Goal: Task Accomplishment & Management: Complete application form

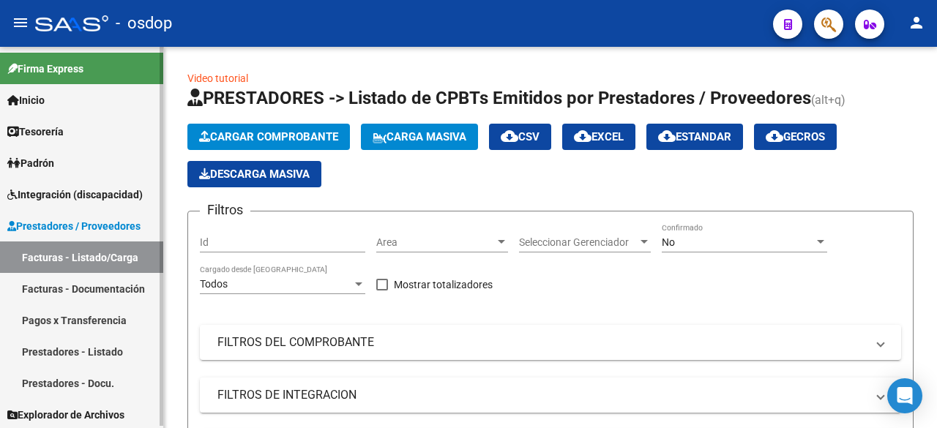
click at [116, 288] on link "Facturas - Documentación" at bounding box center [81, 288] width 163 height 31
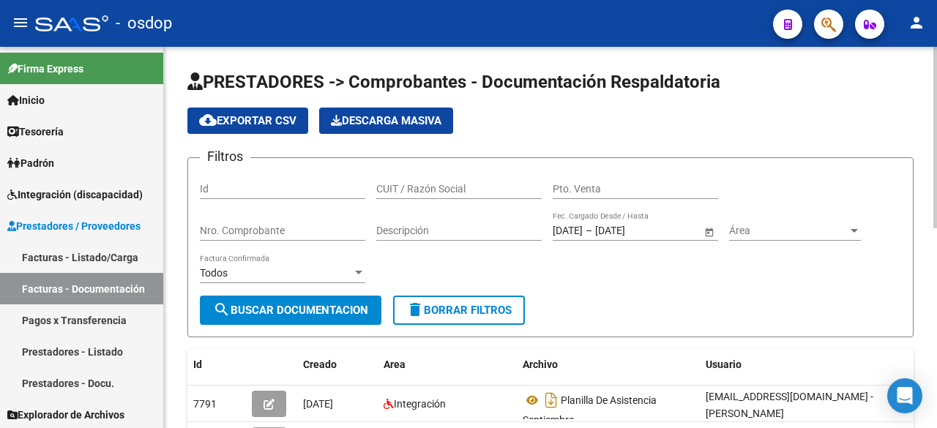
click at [445, 187] on input "CUIT / Razón Social" at bounding box center [458, 189] width 165 height 12
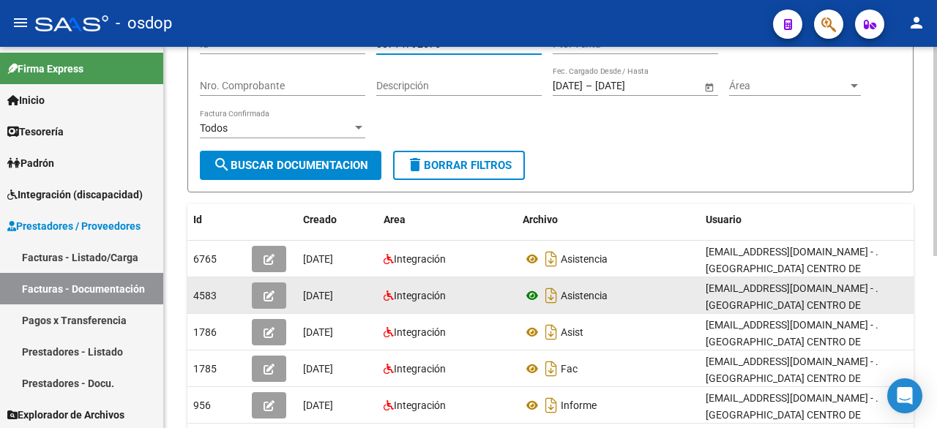
scroll to position [146, 0]
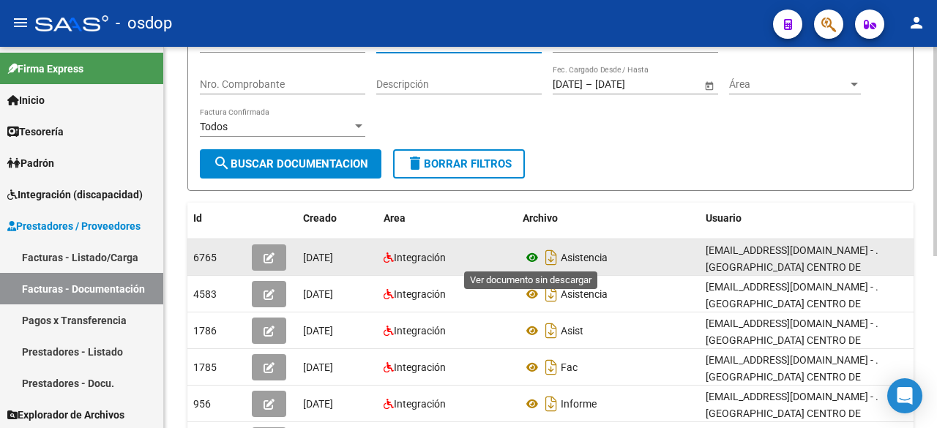
type input "30714792675"
click at [532, 259] on icon at bounding box center [531, 258] width 19 height 18
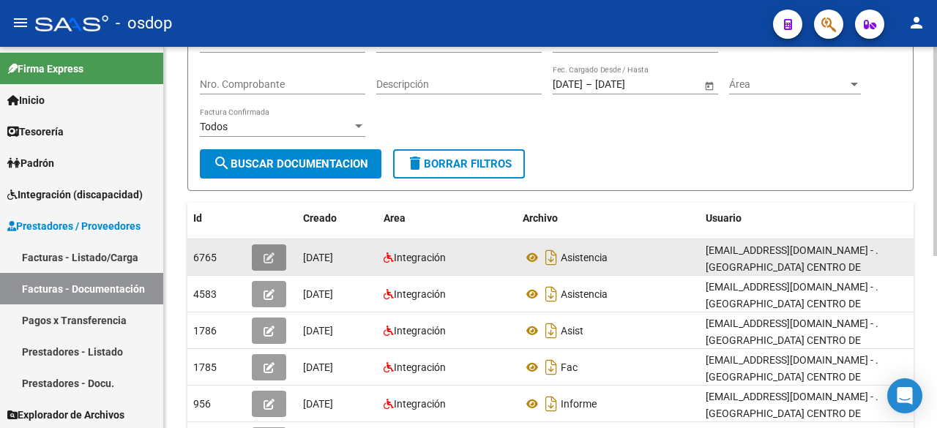
click at [262, 252] on button "button" at bounding box center [269, 257] width 34 height 26
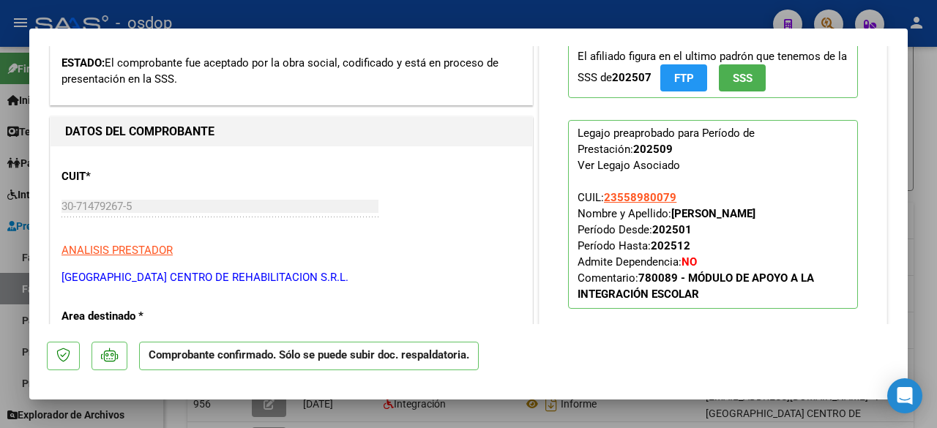
scroll to position [293, 0]
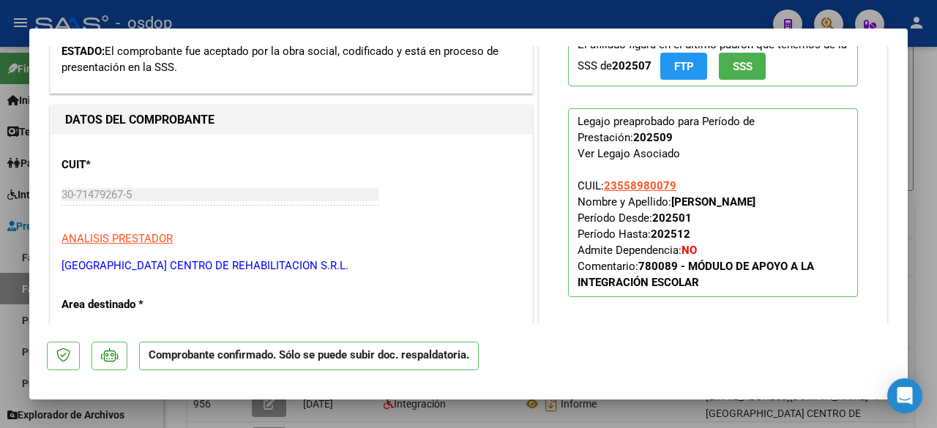
click at [6, 188] on div at bounding box center [468, 214] width 937 height 428
type input "$ 0,00"
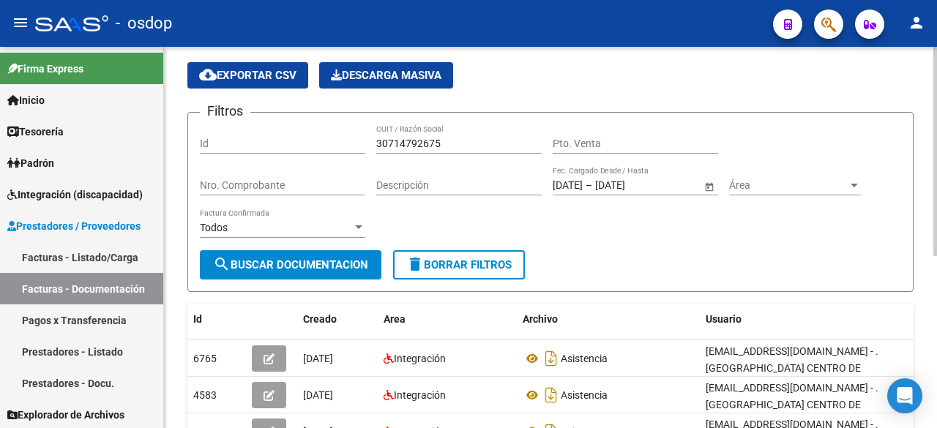
scroll to position [0, 0]
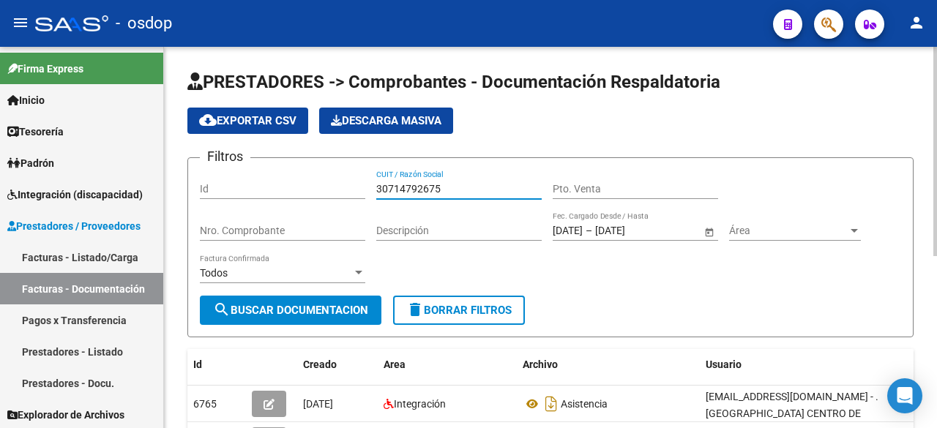
click at [417, 190] on input "30714792675" at bounding box center [458, 189] width 165 height 12
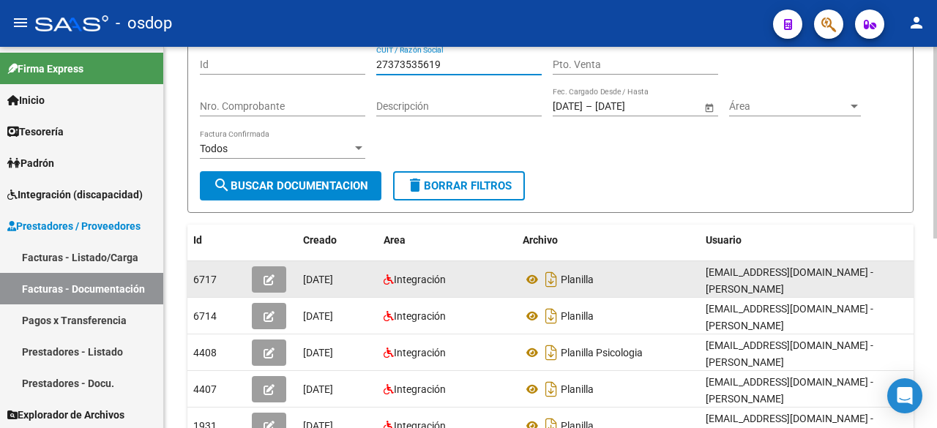
scroll to position [146, 0]
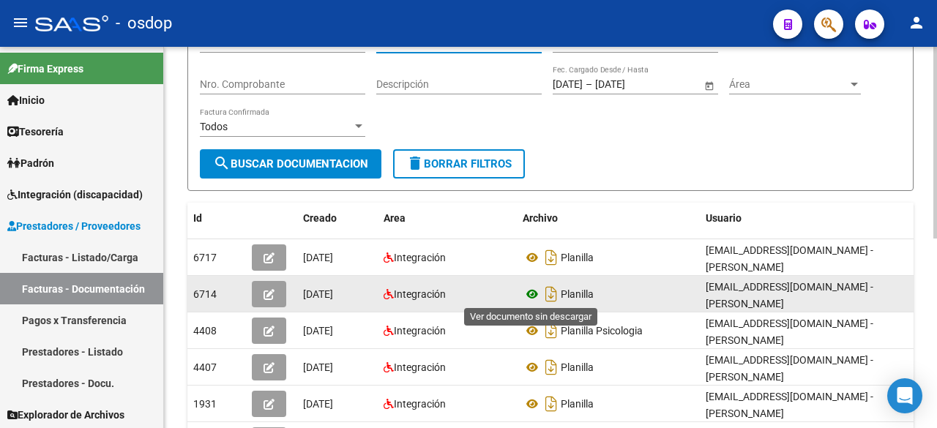
type input "27373535619"
click at [532, 290] on icon at bounding box center [531, 294] width 19 height 18
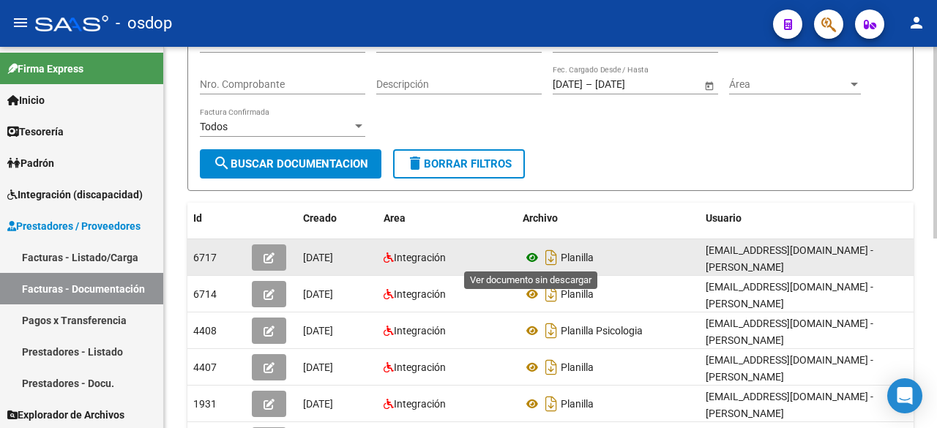
click at [528, 260] on icon at bounding box center [531, 258] width 19 height 18
click at [274, 254] on icon "button" at bounding box center [268, 257] width 11 height 11
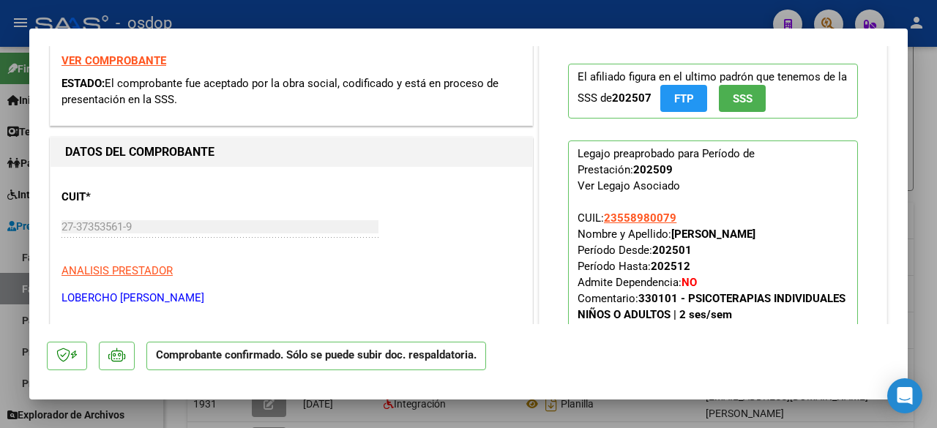
scroll to position [293, 0]
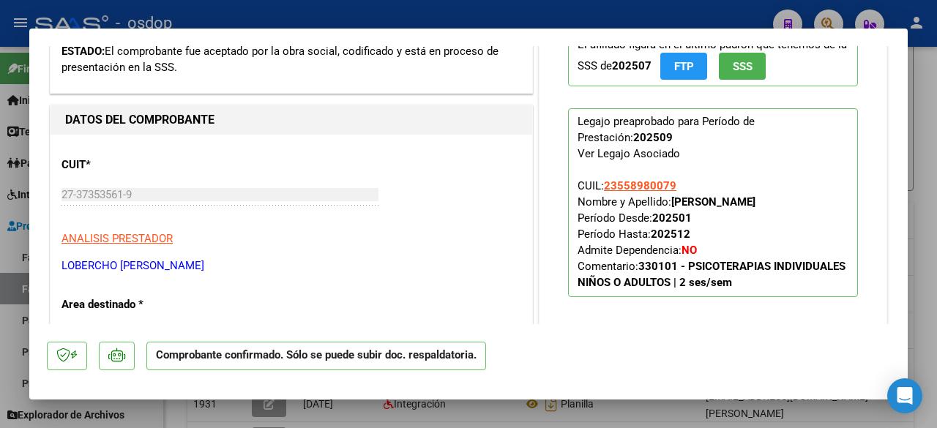
click at [0, 168] on div at bounding box center [468, 214] width 937 height 428
type input "$ 0,00"
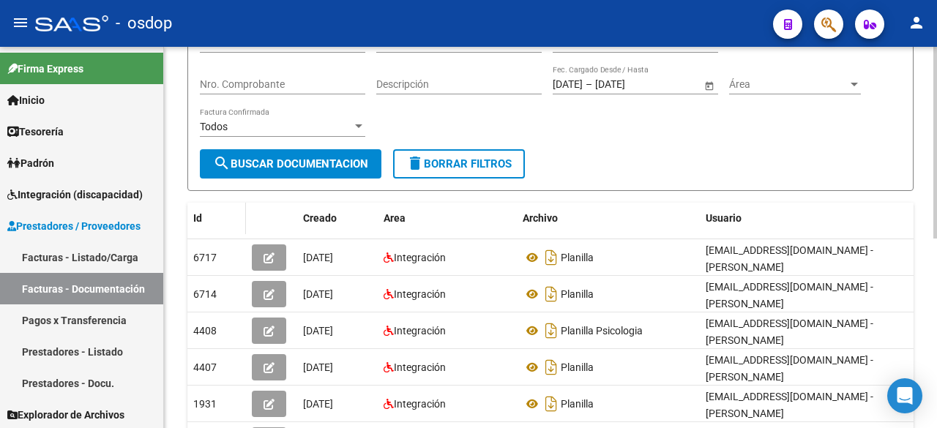
scroll to position [0, 0]
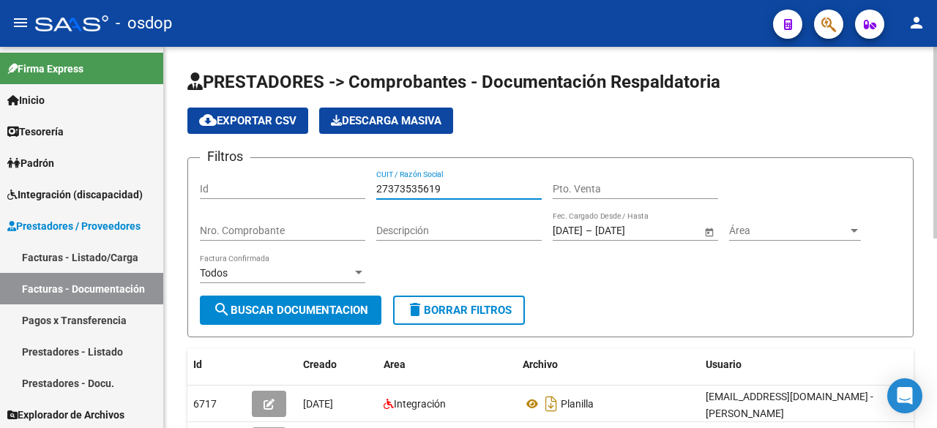
click at [388, 185] on input "27373535619" at bounding box center [458, 189] width 165 height 12
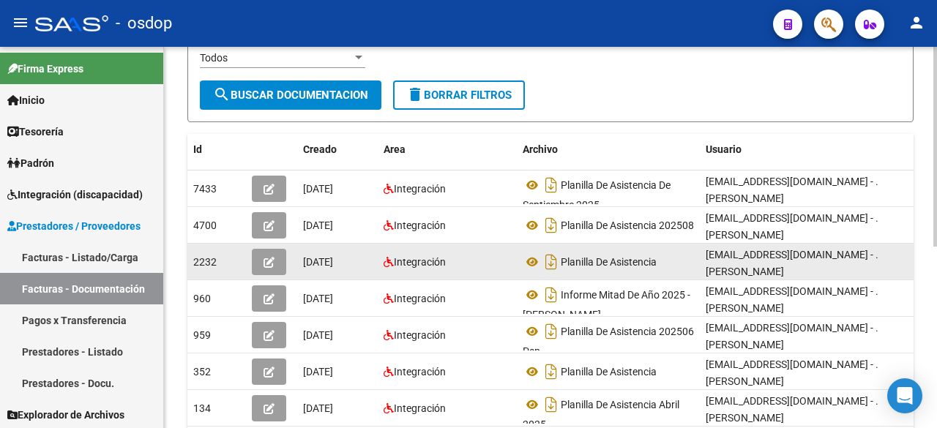
scroll to position [220, 0]
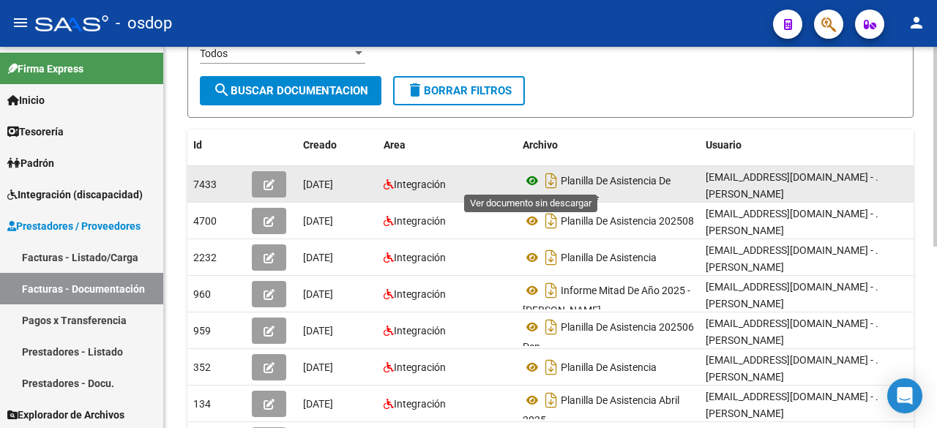
type input "27425675821"
click at [523, 182] on icon at bounding box center [531, 181] width 19 height 18
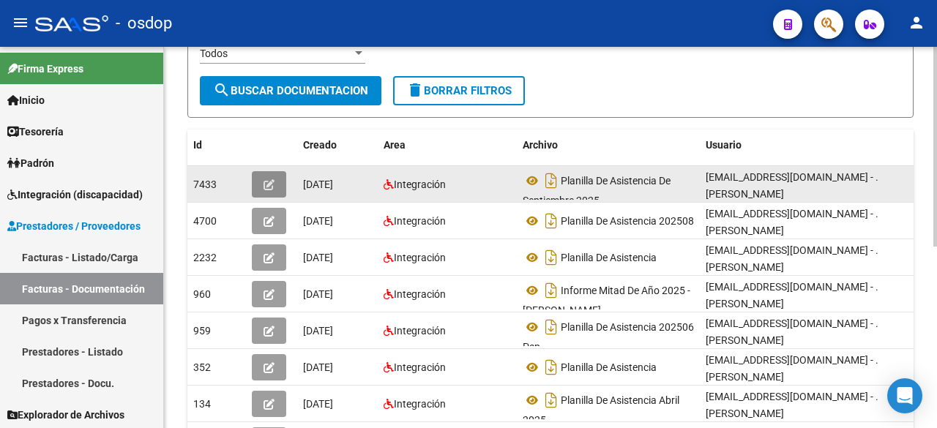
click at [280, 193] on button "button" at bounding box center [269, 184] width 34 height 26
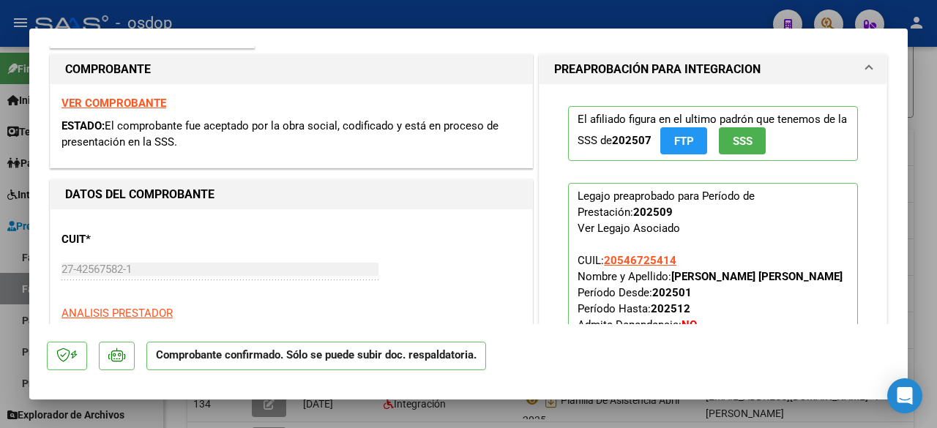
scroll to position [366, 0]
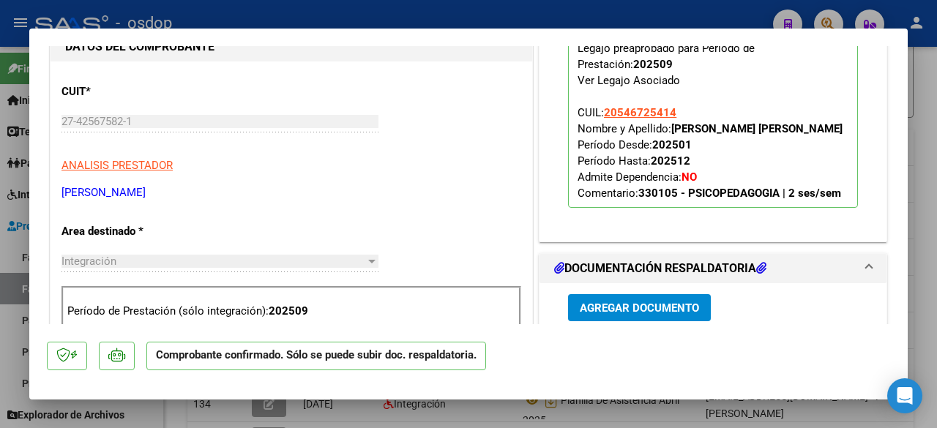
click at [1, 214] on div at bounding box center [468, 214] width 937 height 428
type input "$ 0,00"
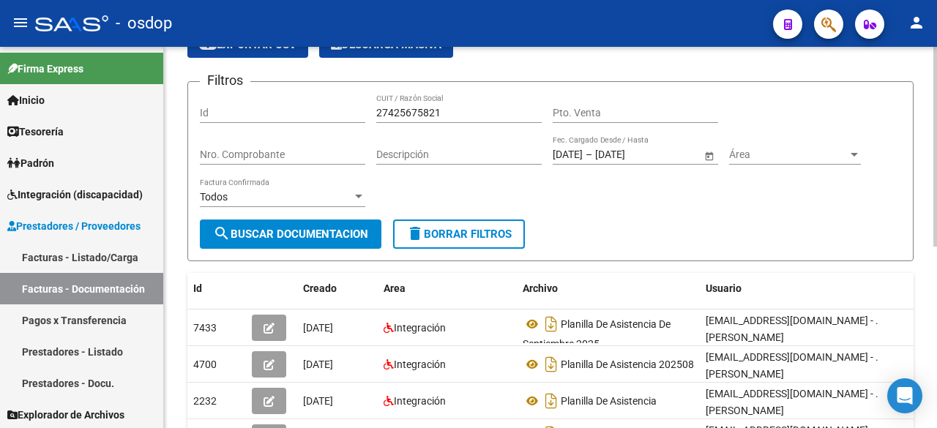
scroll to position [0, 0]
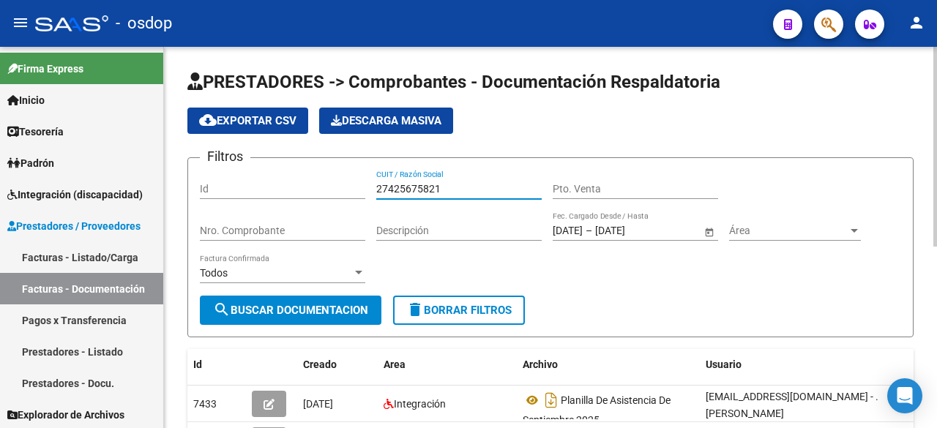
click at [419, 184] on input "27425675821" at bounding box center [458, 189] width 165 height 12
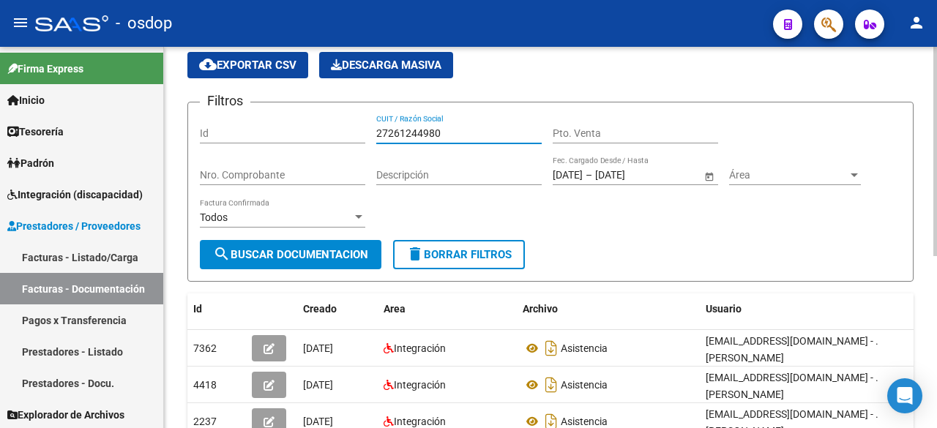
scroll to position [146, 0]
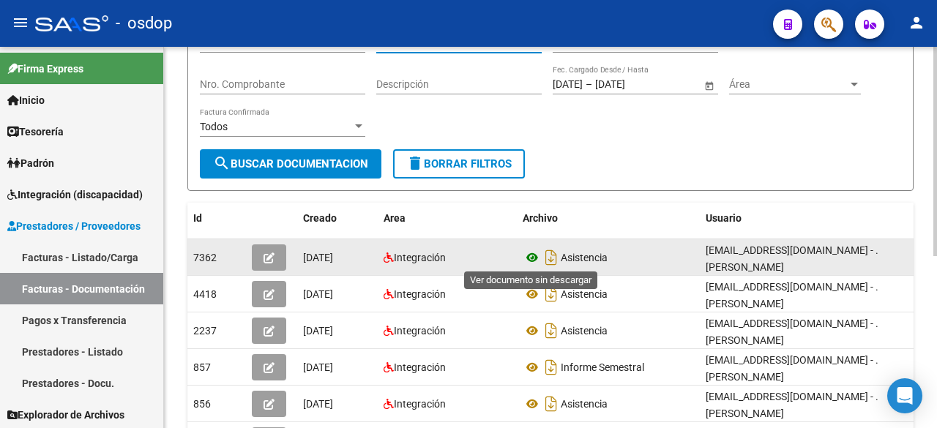
type input "27261244980"
click at [526, 258] on icon at bounding box center [531, 258] width 19 height 18
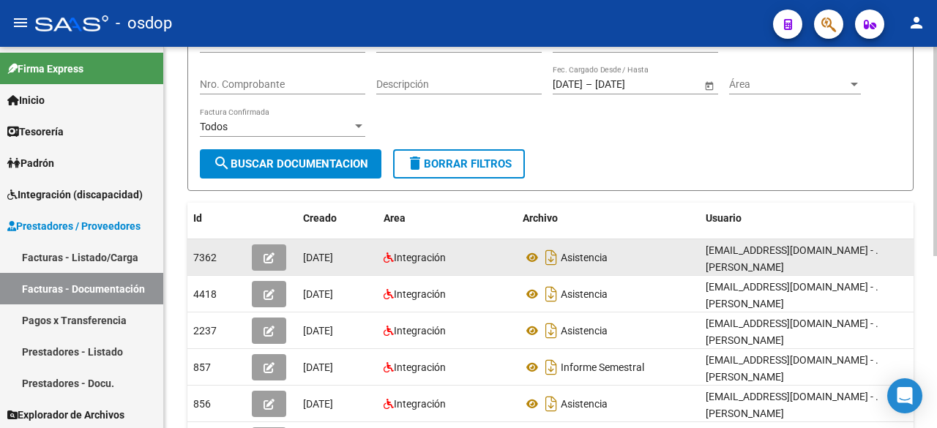
click at [269, 251] on span "button" at bounding box center [268, 257] width 11 height 13
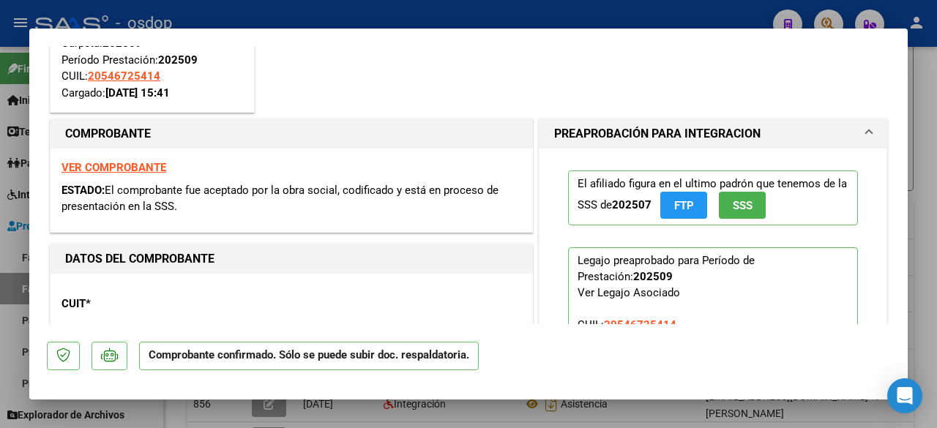
scroll to position [220, 0]
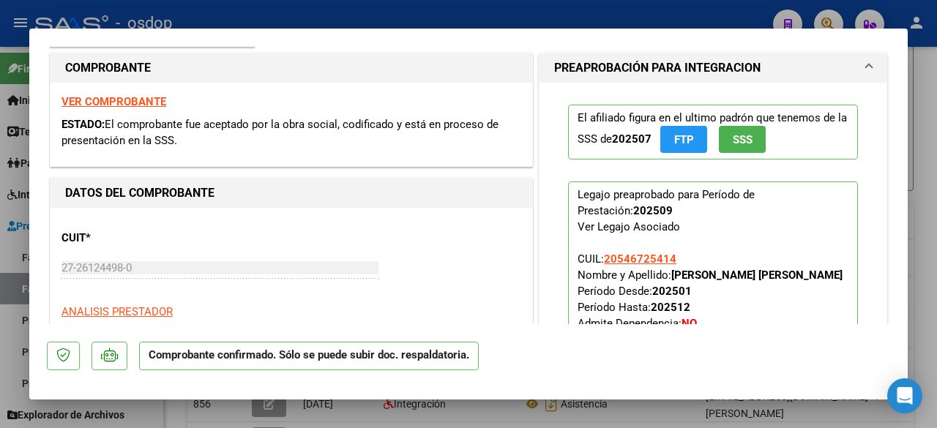
click at [0, 178] on div at bounding box center [468, 214] width 937 height 428
type input "$ 0,00"
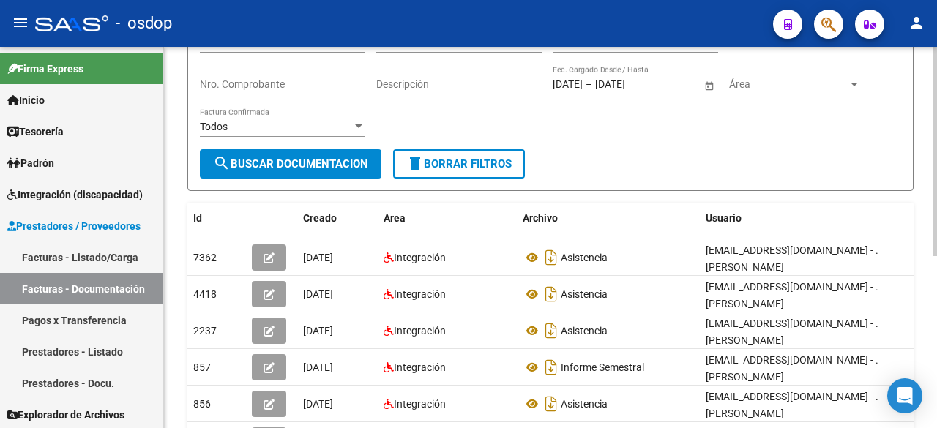
scroll to position [0, 0]
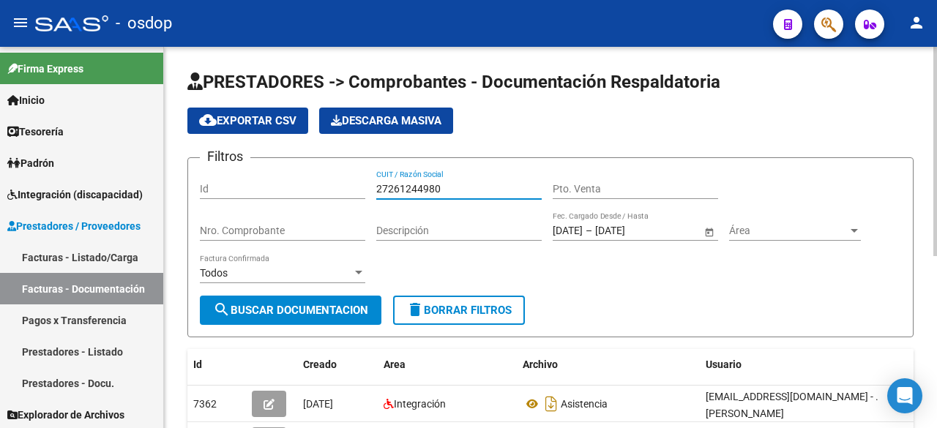
click at [408, 184] on input "27261244980" at bounding box center [458, 189] width 165 height 12
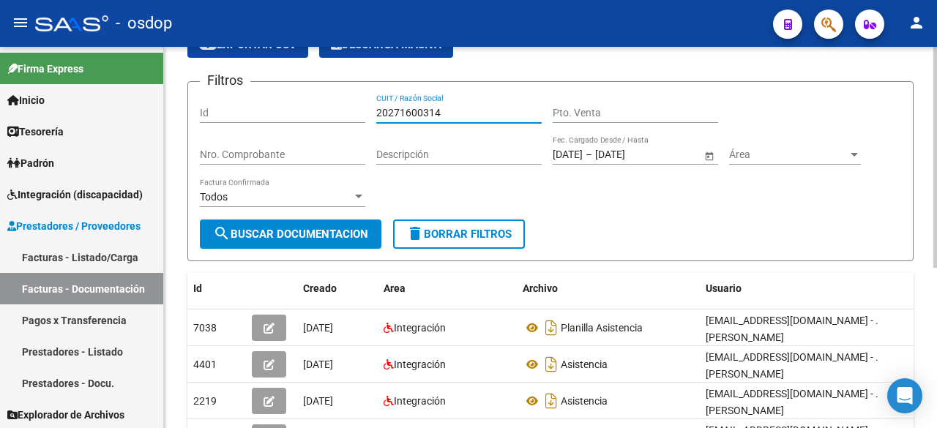
scroll to position [146, 0]
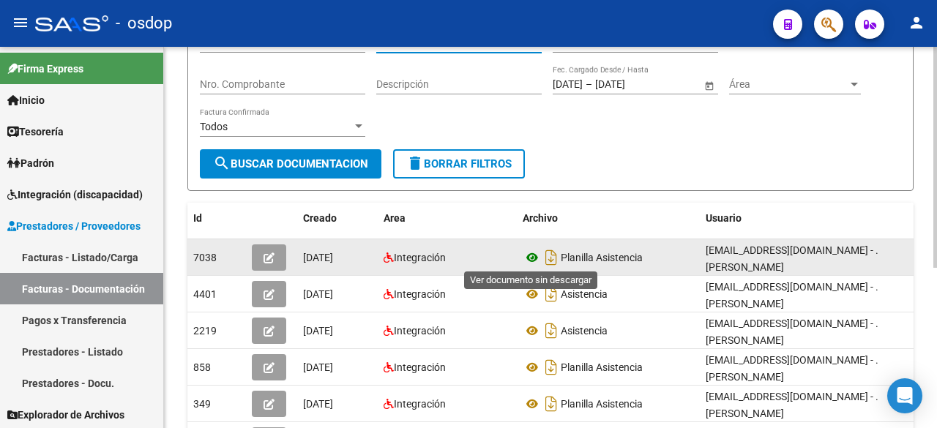
type input "20271600314"
click at [527, 257] on icon at bounding box center [531, 258] width 19 height 18
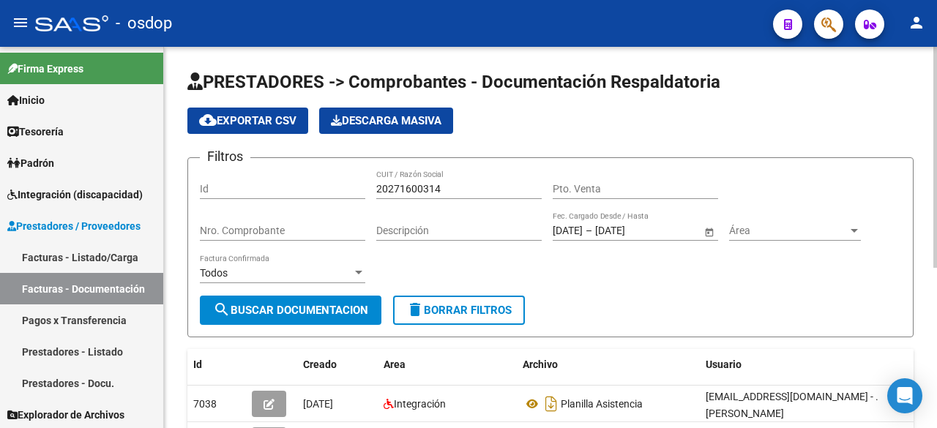
scroll to position [0, 0]
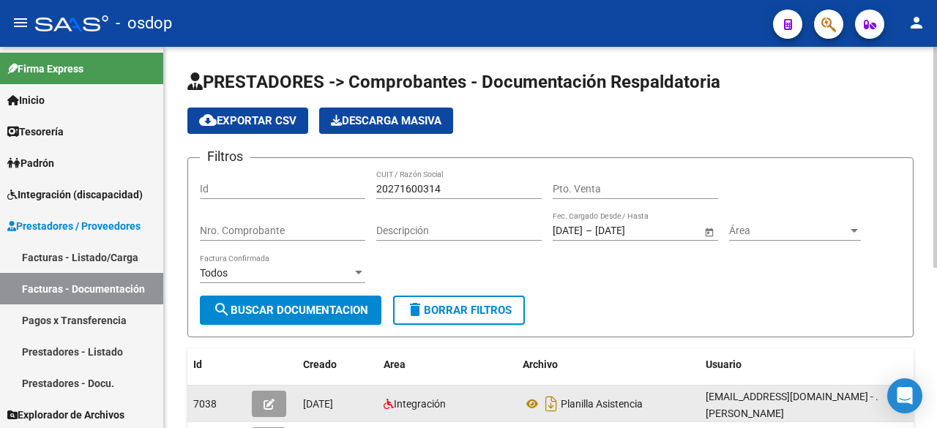
click at [266, 399] on icon "button" at bounding box center [268, 404] width 11 height 11
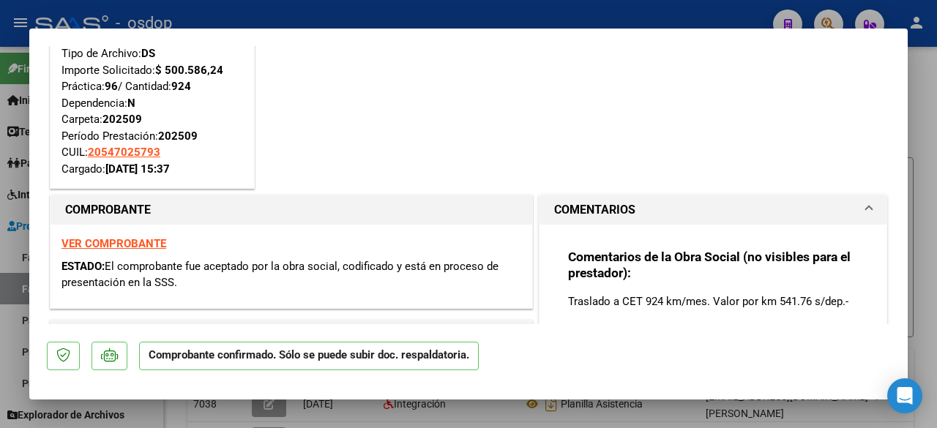
scroll to position [220, 0]
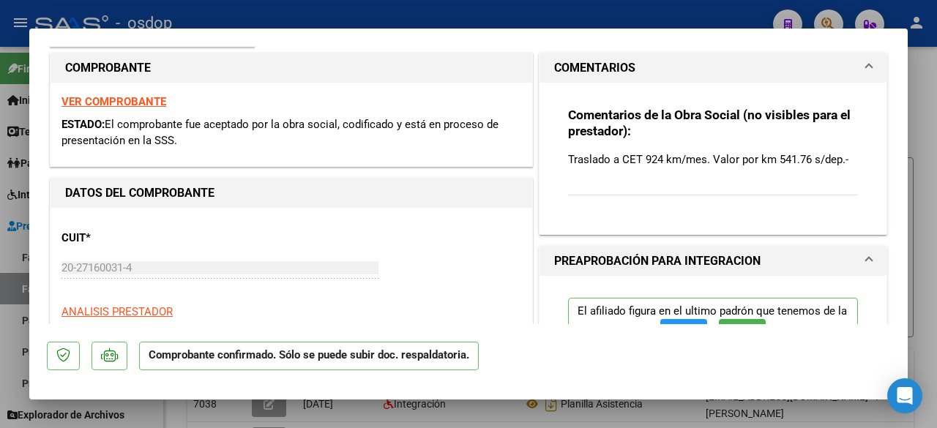
click at [0, 170] on div at bounding box center [468, 214] width 937 height 428
type input "$ 0,00"
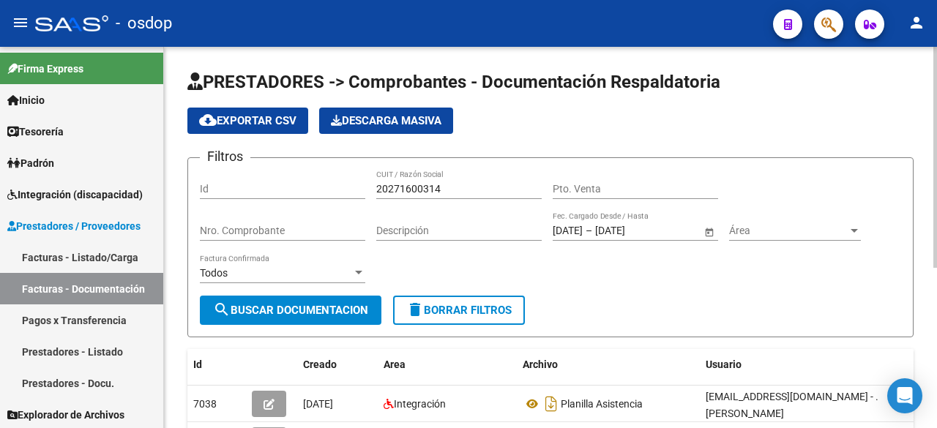
click at [394, 178] on div "20271600314 CUIT / Razón Social" at bounding box center [458, 184] width 165 height 29
drag, startPoint x: 394, startPoint y: 178, endPoint x: 395, endPoint y: 185, distance: 7.4
click at [395, 179] on div "20271600314 CUIT / Razón Social" at bounding box center [458, 184] width 165 height 29
click at [395, 185] on input "20271600314" at bounding box center [458, 189] width 165 height 12
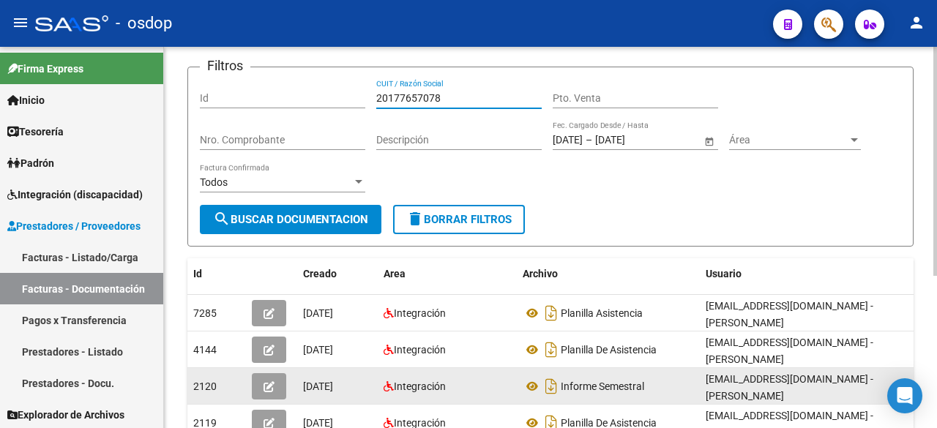
scroll to position [146, 0]
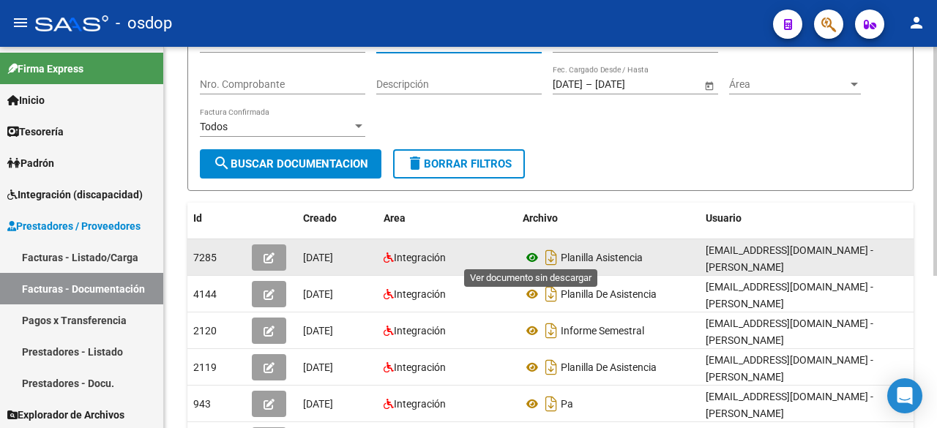
click at [528, 255] on icon at bounding box center [531, 258] width 19 height 18
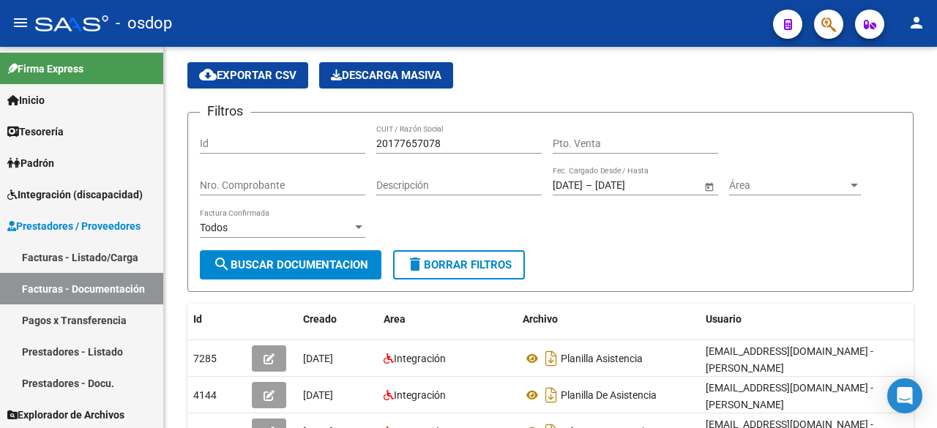
scroll to position [0, 0]
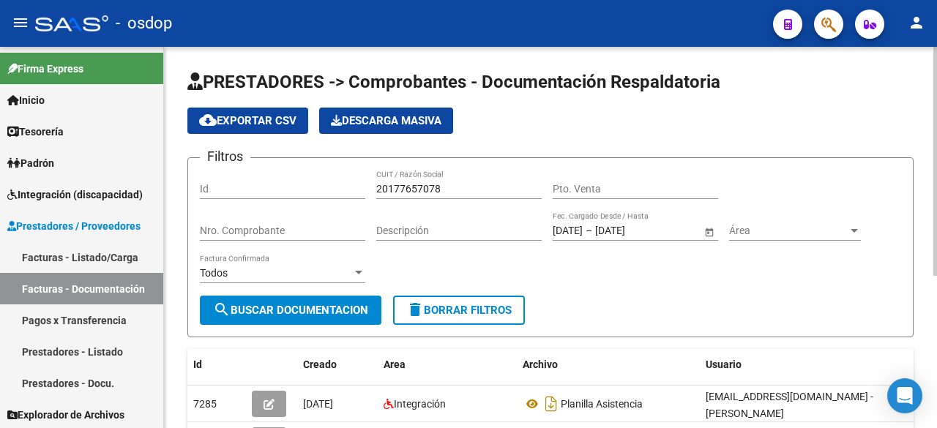
click at [417, 188] on input "20177657078" at bounding box center [458, 189] width 165 height 12
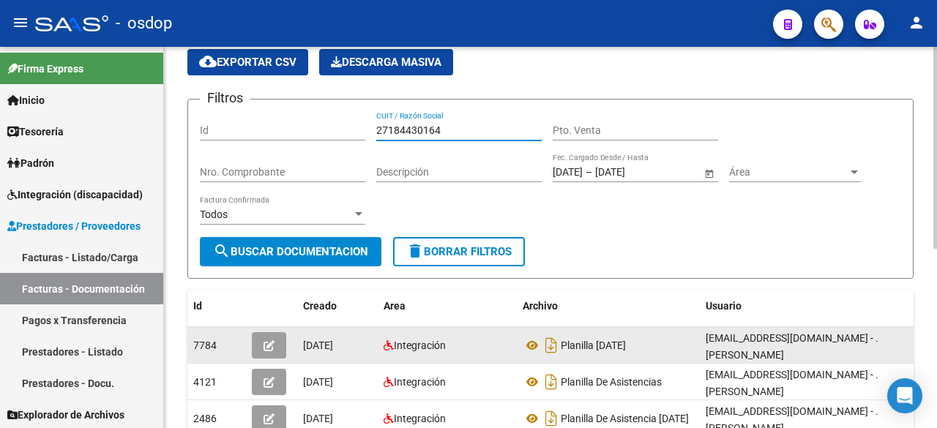
scroll to position [146, 0]
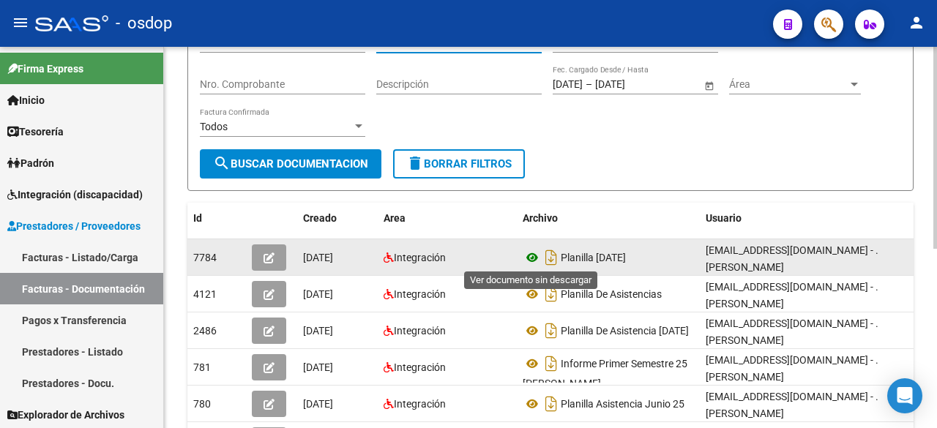
type input "27184430164"
click at [531, 254] on icon at bounding box center [531, 258] width 19 height 18
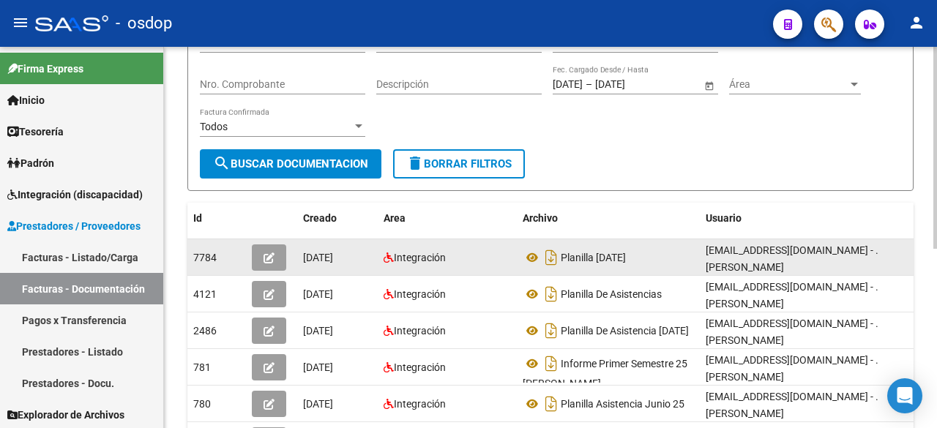
click at [279, 255] on button "button" at bounding box center [269, 257] width 34 height 26
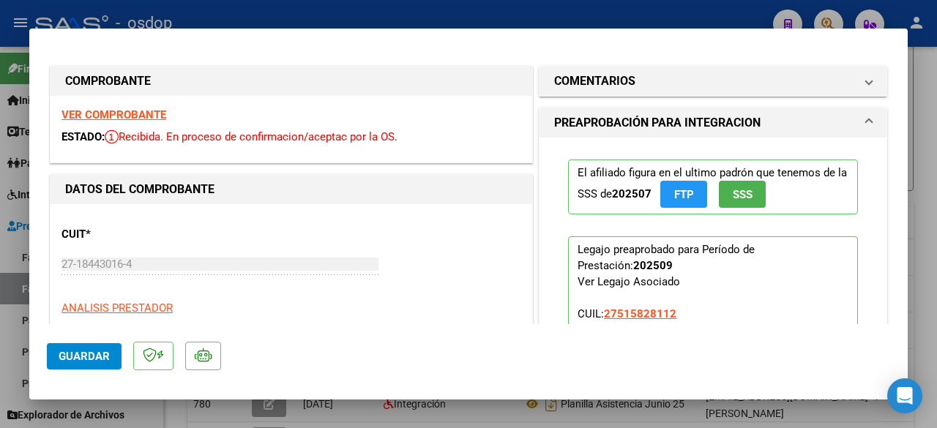
scroll to position [73, 0]
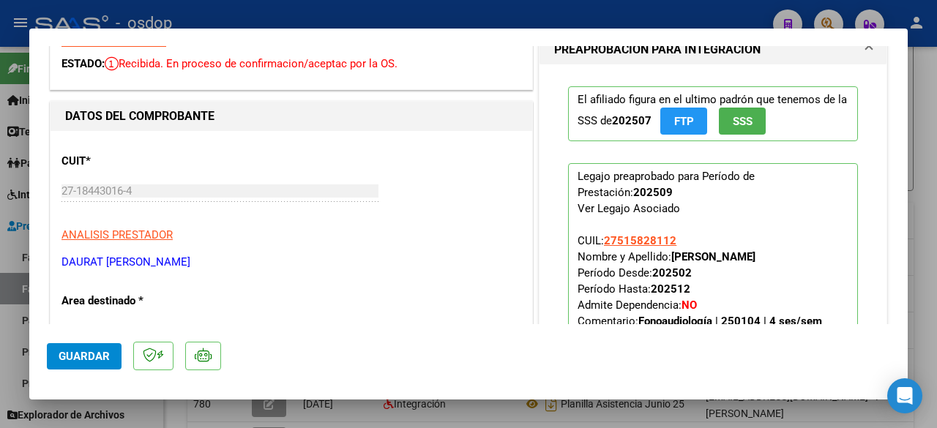
click at [0, 224] on div at bounding box center [468, 214] width 937 height 428
type input "$ 0,00"
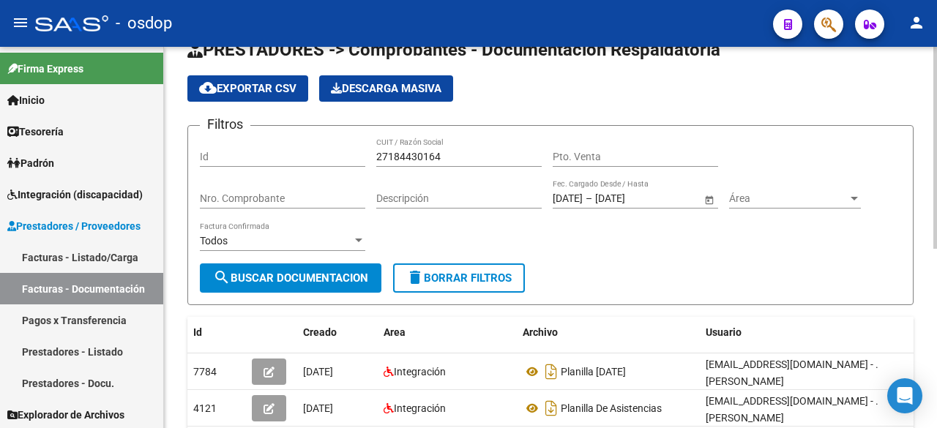
scroll to position [0, 0]
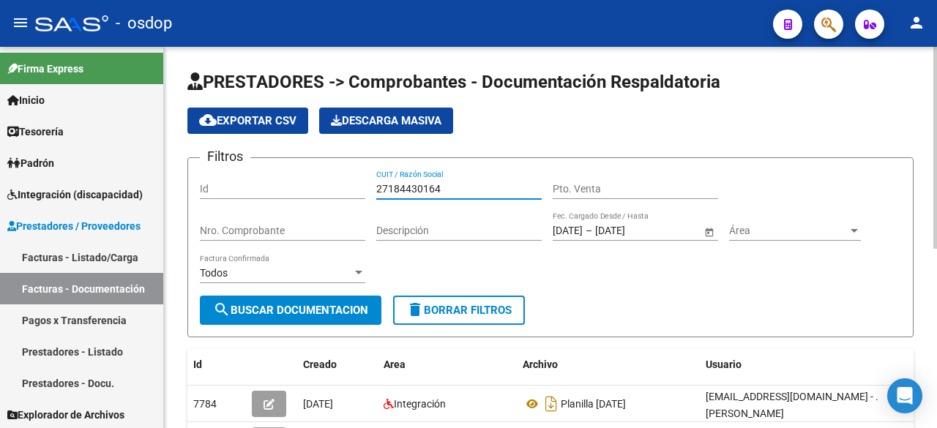
click at [413, 187] on input "27184430164" at bounding box center [458, 189] width 165 height 12
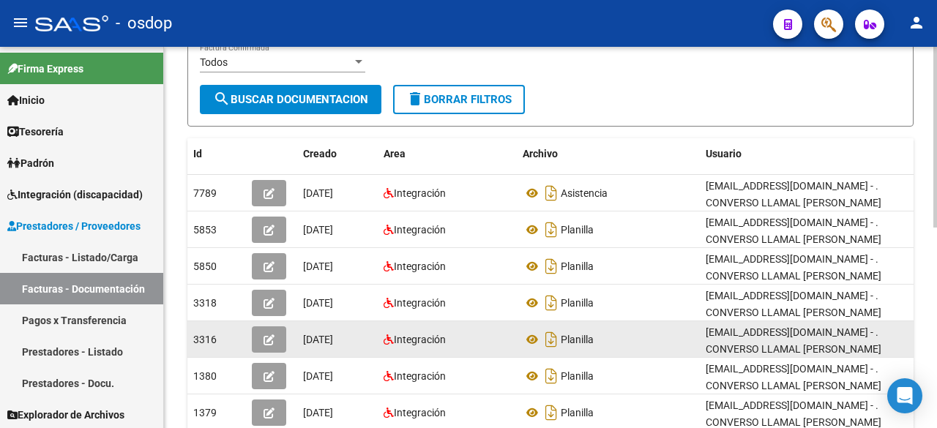
scroll to position [220, 0]
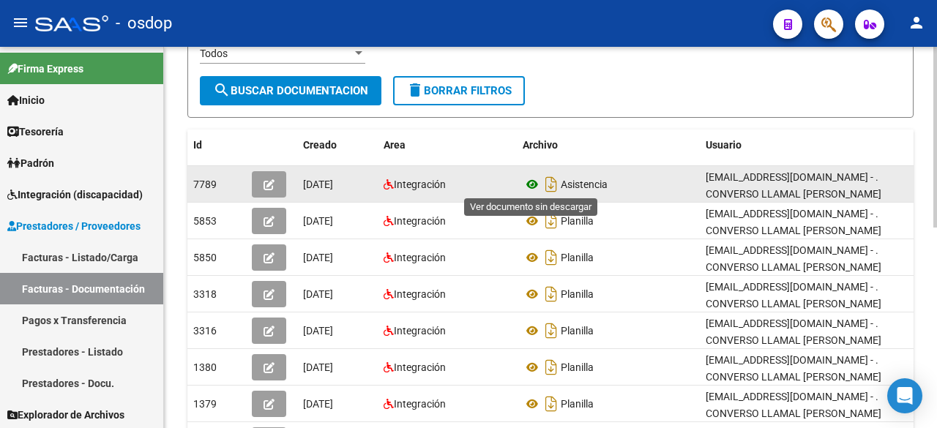
type input "27222861034"
click at [536, 180] on icon at bounding box center [531, 185] width 19 height 18
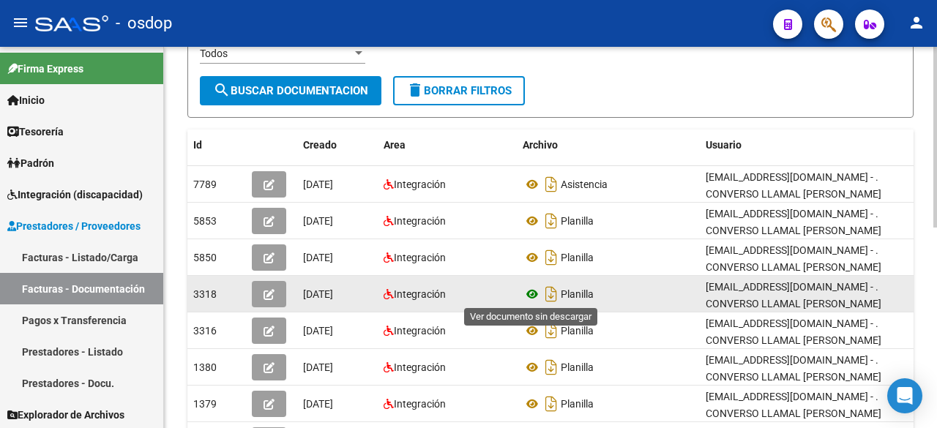
click at [533, 293] on icon at bounding box center [531, 294] width 19 height 18
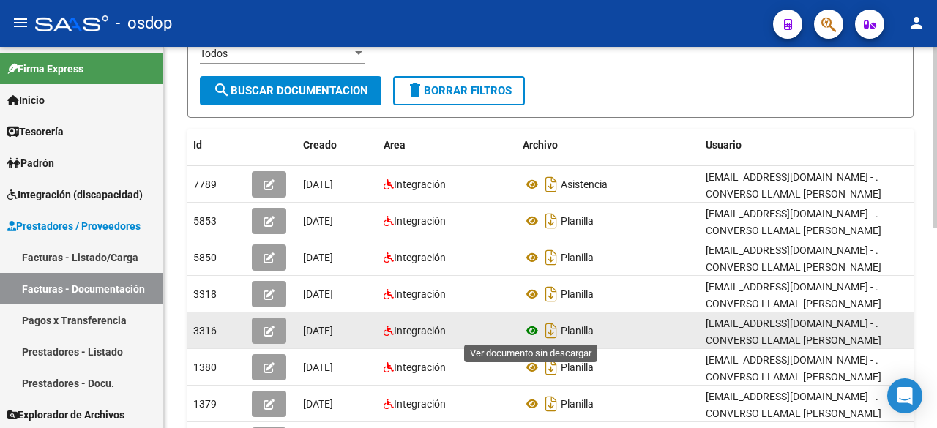
click at [538, 326] on icon at bounding box center [531, 331] width 19 height 18
click at [255, 328] on button "button" at bounding box center [269, 331] width 34 height 26
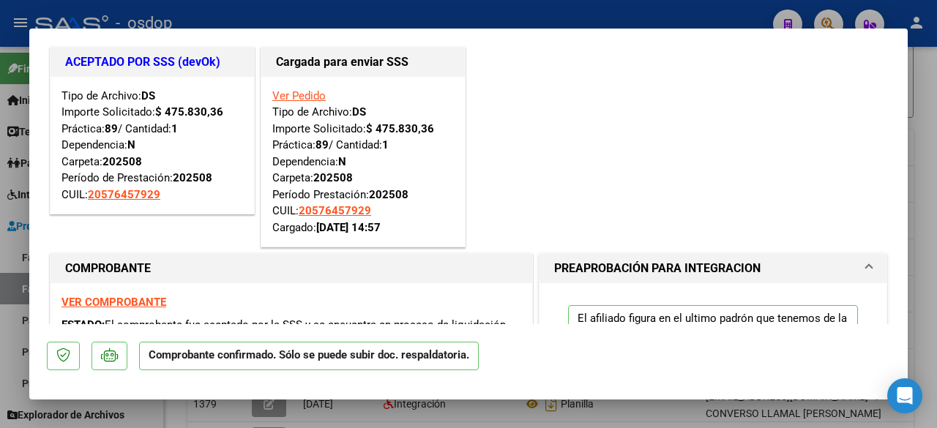
scroll to position [0, 0]
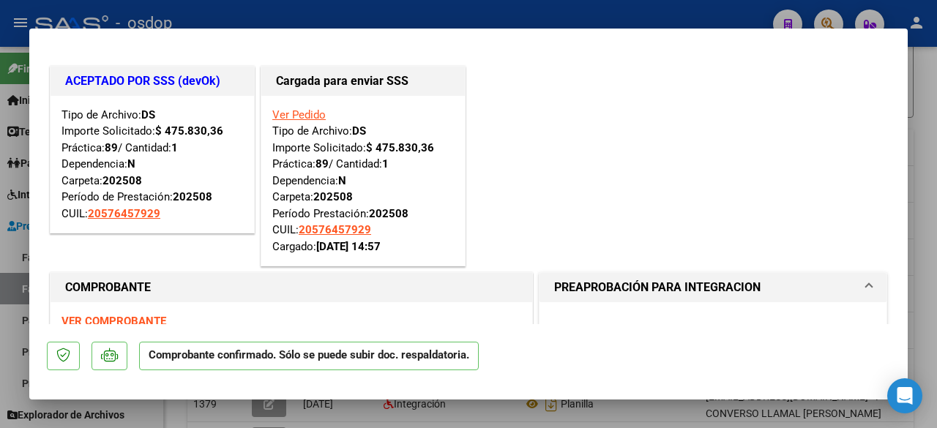
click at [8, 203] on div at bounding box center [468, 214] width 937 height 428
type input "$ 0,00"
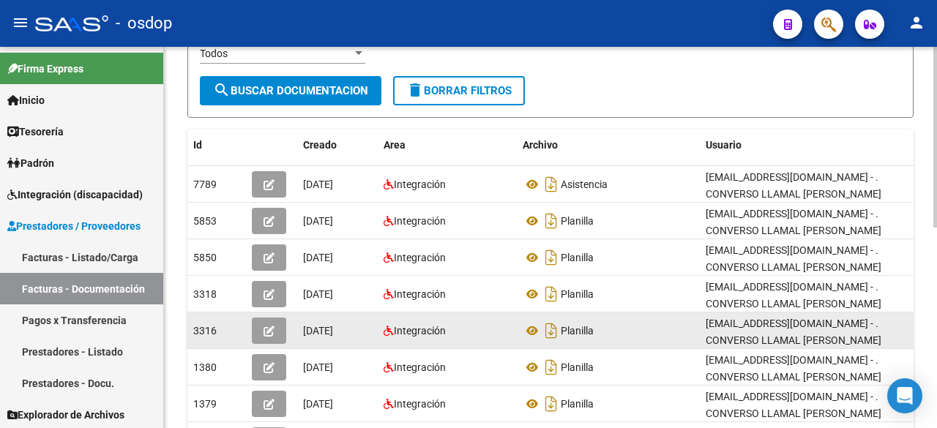
scroll to position [146, 0]
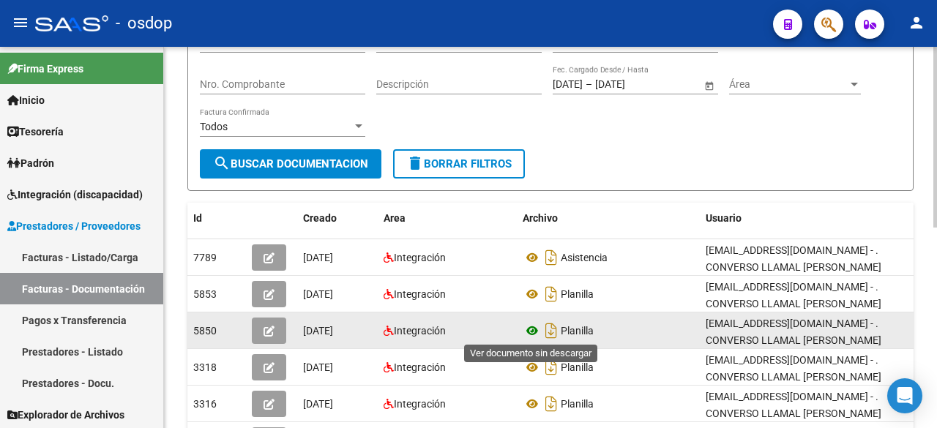
click at [533, 327] on icon at bounding box center [531, 331] width 19 height 18
click at [269, 330] on icon "button" at bounding box center [268, 331] width 11 height 11
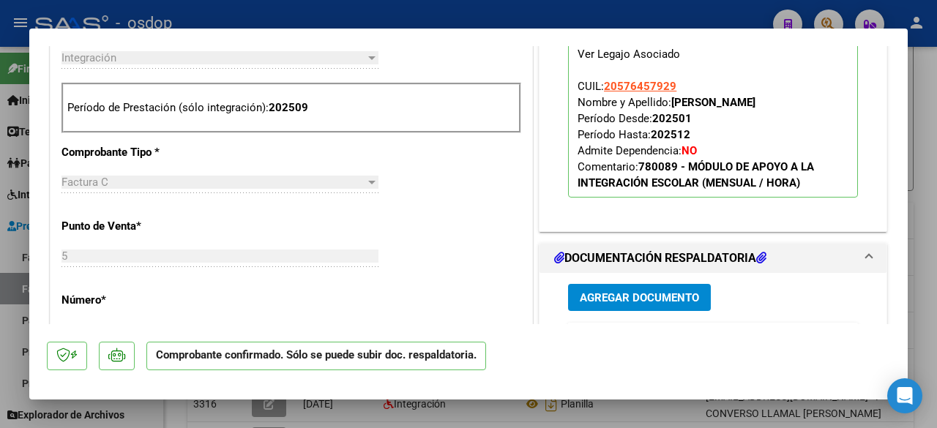
scroll to position [659, 0]
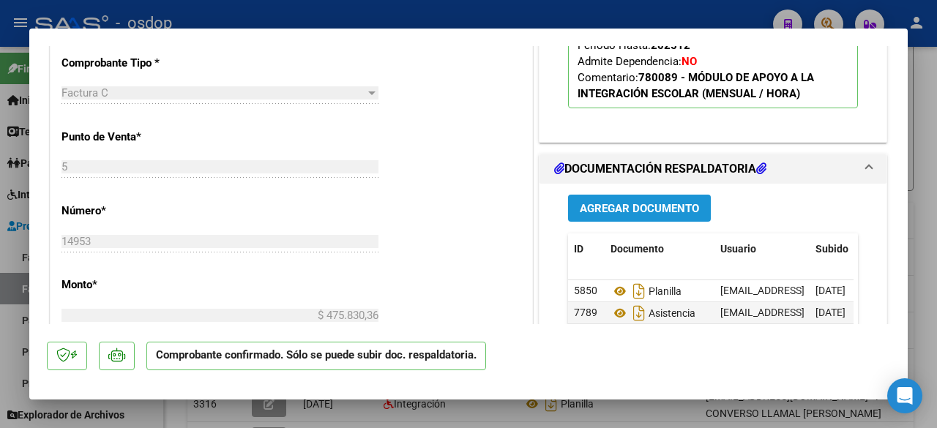
click at [640, 206] on span "Agregar Documento" at bounding box center [639, 208] width 119 height 13
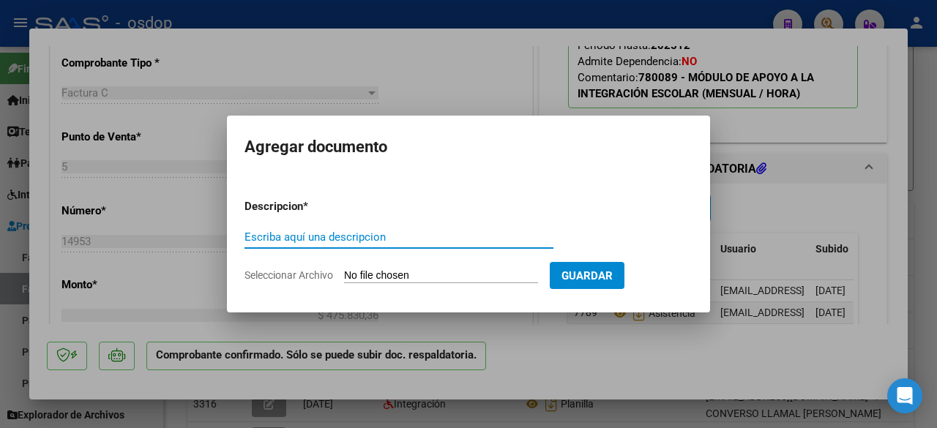
click at [372, 342] on div at bounding box center [468, 214] width 937 height 428
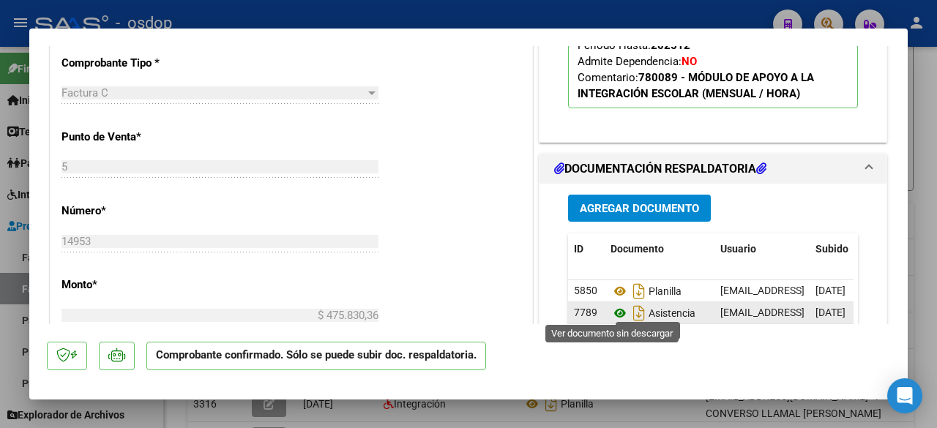
click at [610, 311] on icon at bounding box center [619, 313] width 19 height 18
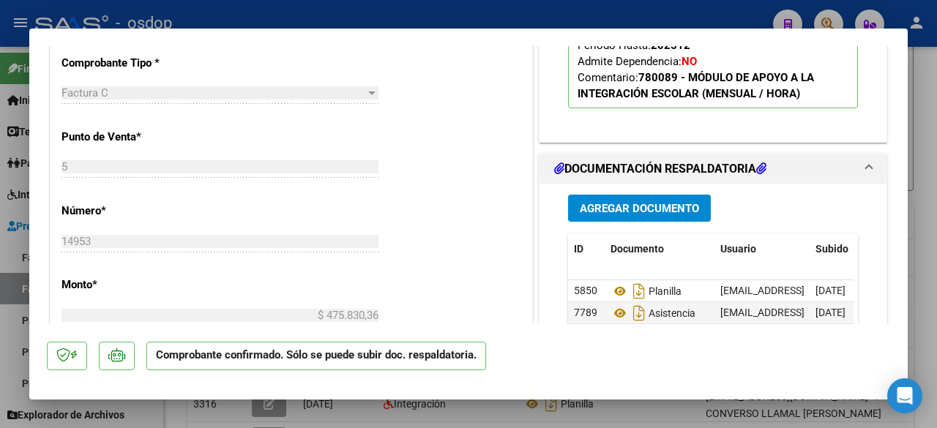
click at [0, 110] on div at bounding box center [468, 214] width 937 height 428
type input "$ 0,00"
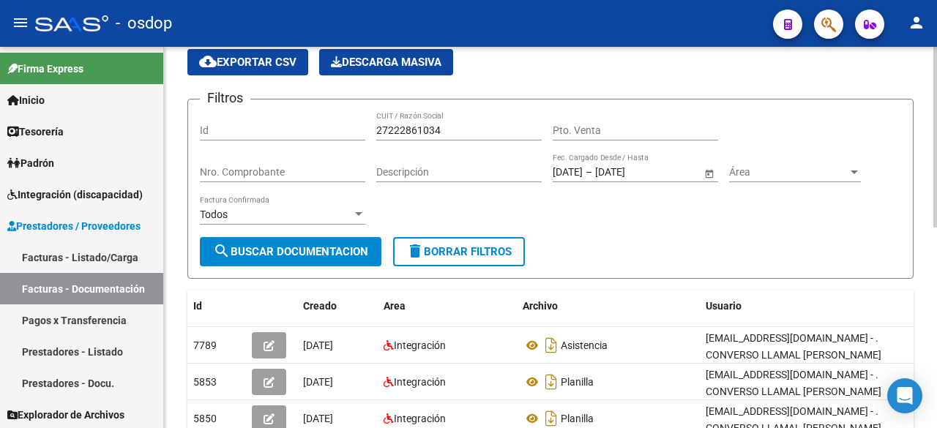
scroll to position [0, 0]
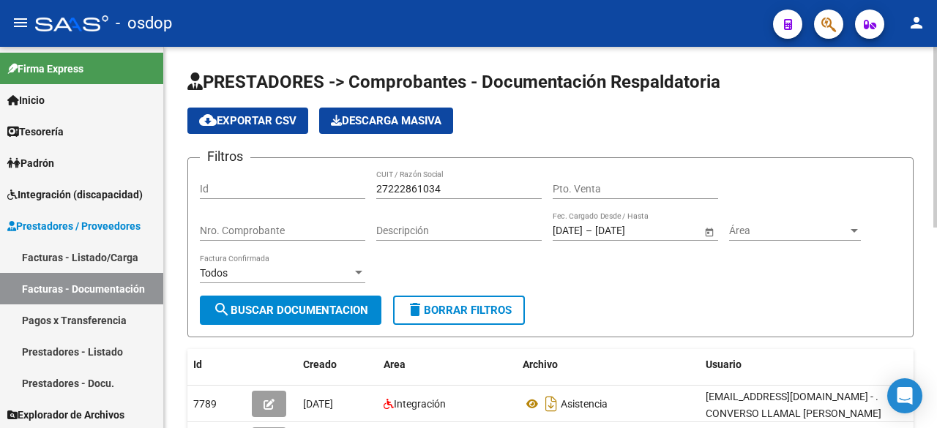
click at [408, 179] on div "27222861034 CUIT / Razón Social" at bounding box center [458, 184] width 165 height 29
click at [412, 187] on input "27222861034" at bounding box center [458, 189] width 165 height 12
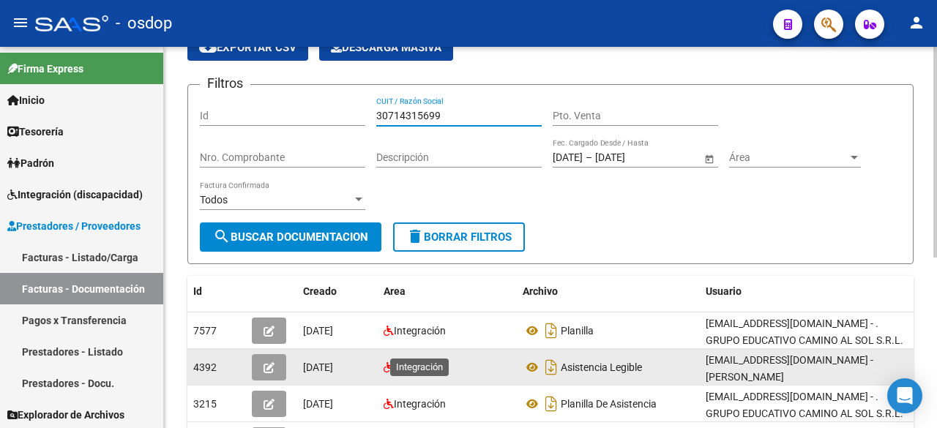
scroll to position [146, 0]
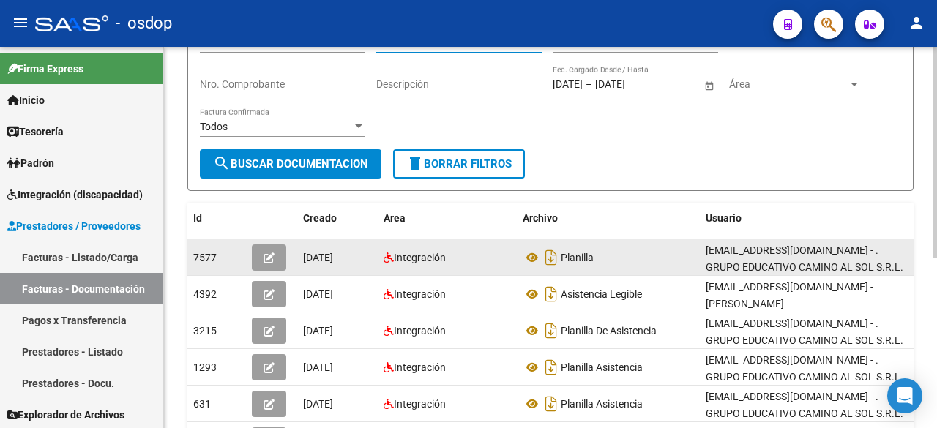
type input "30714315699"
click at [271, 256] on icon "button" at bounding box center [268, 257] width 11 height 11
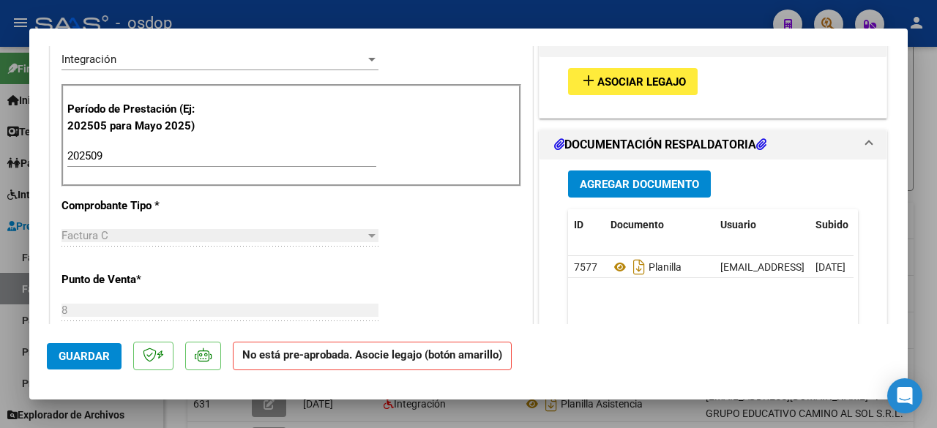
scroll to position [366, 0]
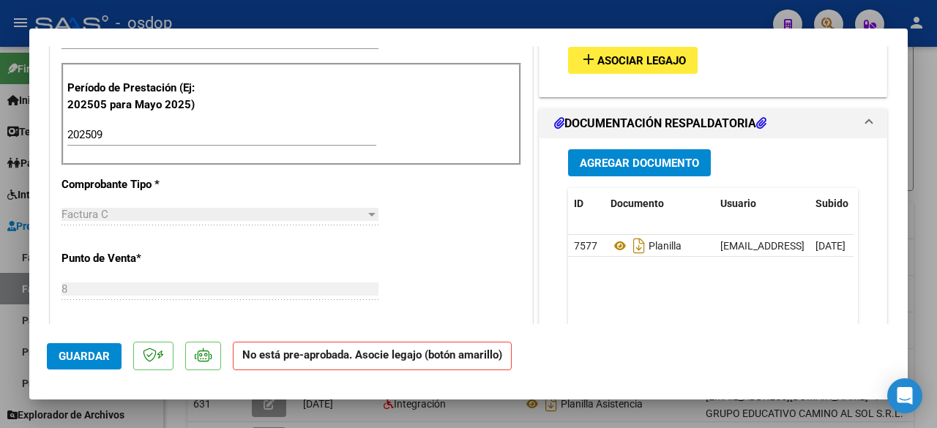
click at [606, 59] on span "Asociar Legajo" at bounding box center [641, 60] width 89 height 13
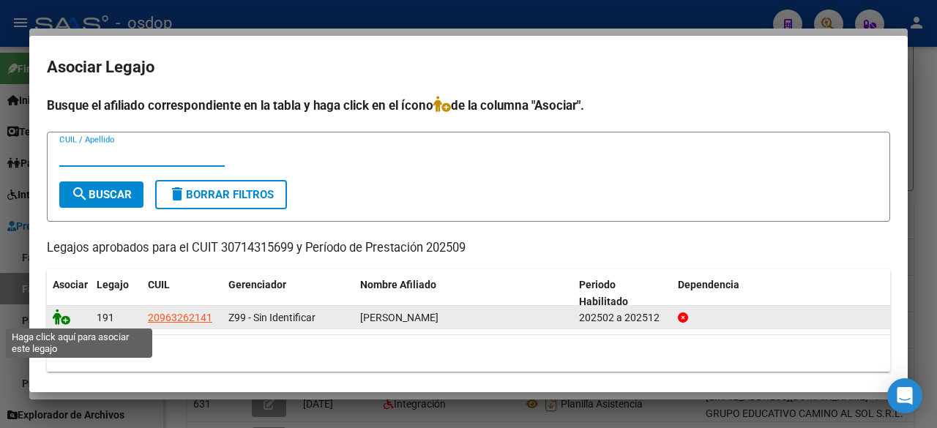
click at [59, 324] on icon at bounding box center [62, 317] width 18 height 16
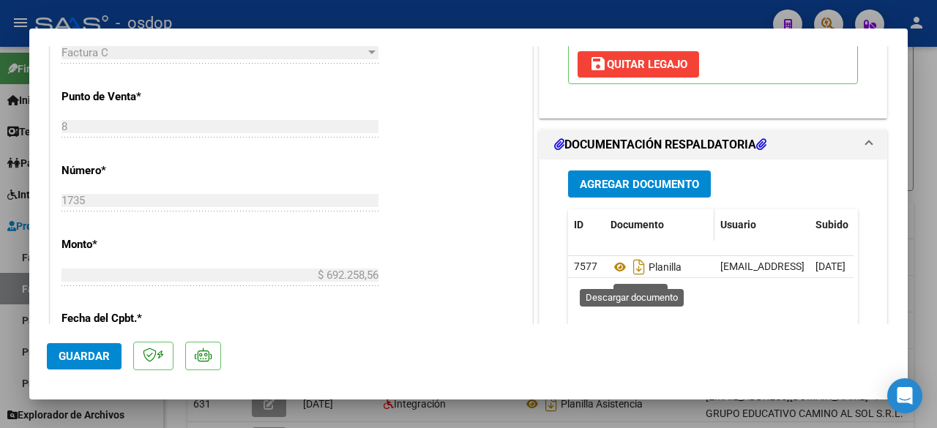
scroll to position [585, 0]
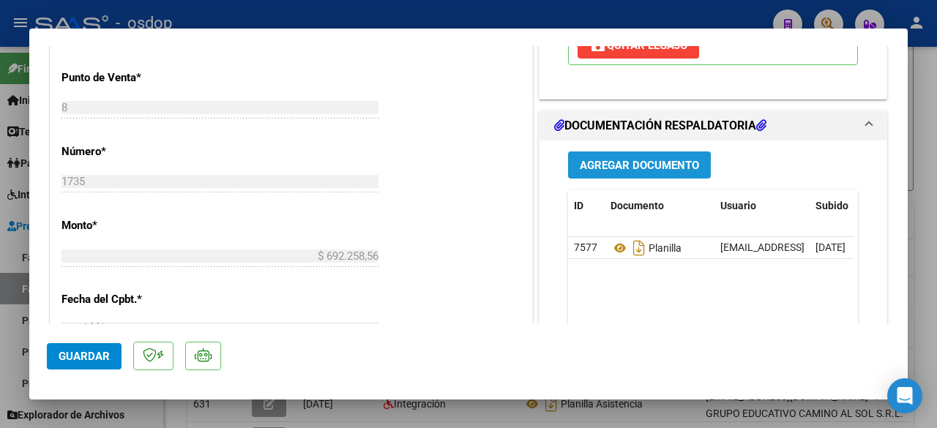
click at [625, 172] on span "Agregar Documento" at bounding box center [639, 165] width 119 height 13
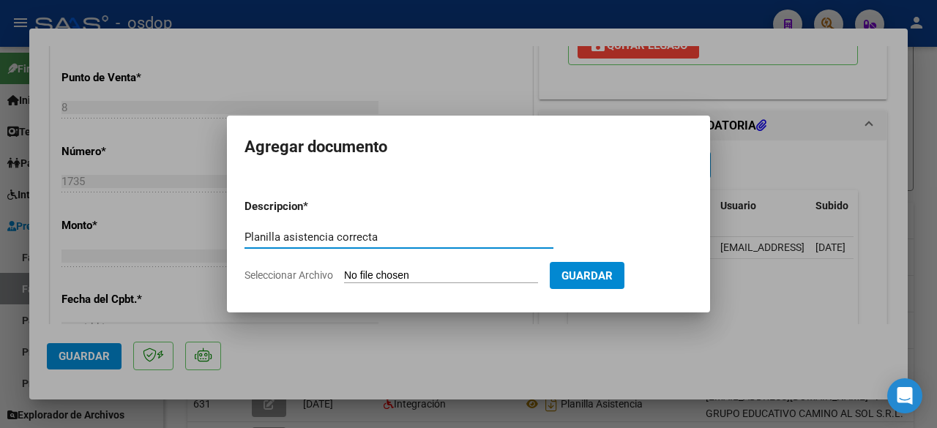
type input "Planilla asistencia correcta"
click at [409, 274] on input "Seleccionar Archivo" at bounding box center [441, 276] width 194 height 14
type input "C:\fakepath\DOC-20251013-WA0005..pdf"
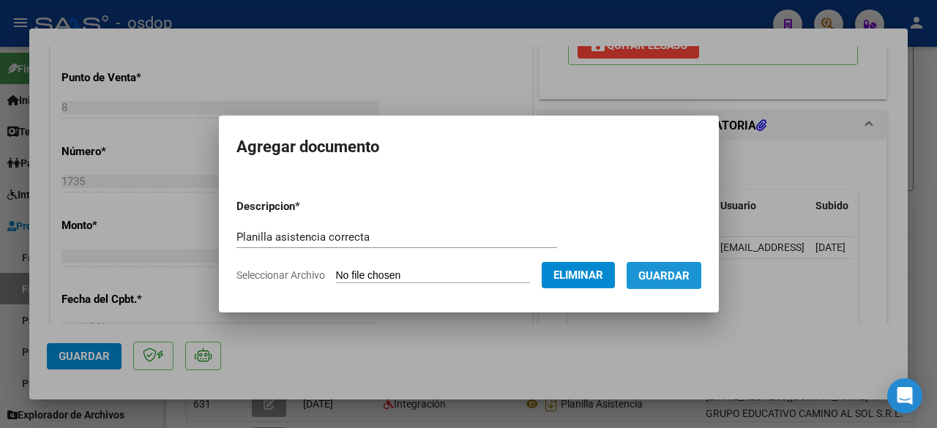
click at [656, 272] on span "Guardar" at bounding box center [663, 275] width 51 height 13
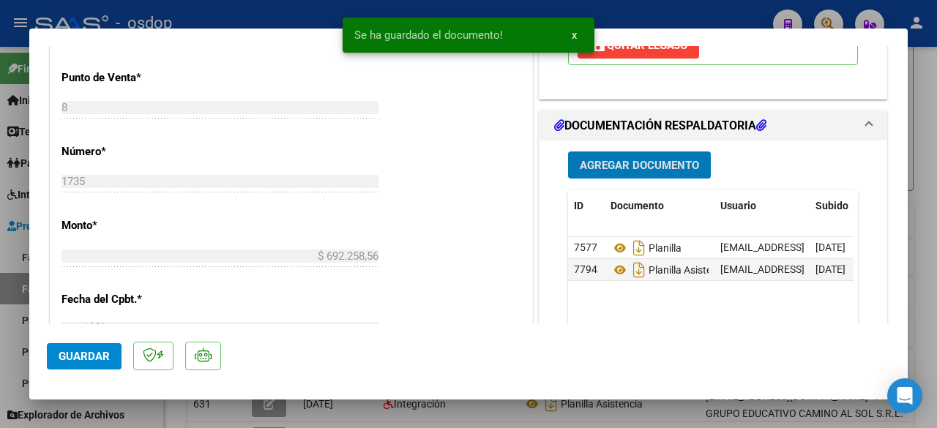
click at [105, 351] on span "Guardar" at bounding box center [84, 356] width 51 height 13
click at [1, 250] on div at bounding box center [468, 214] width 937 height 428
type input "$ 0,00"
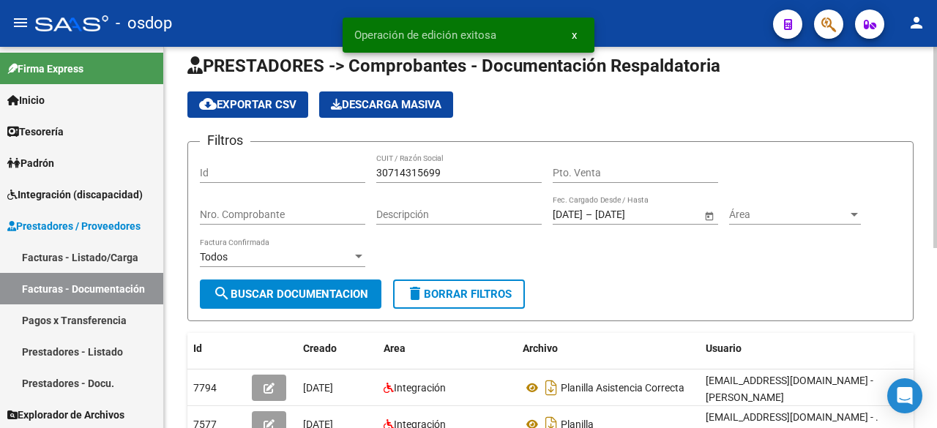
scroll to position [0, 0]
